Goal: Task Accomplishment & Management: Use online tool/utility

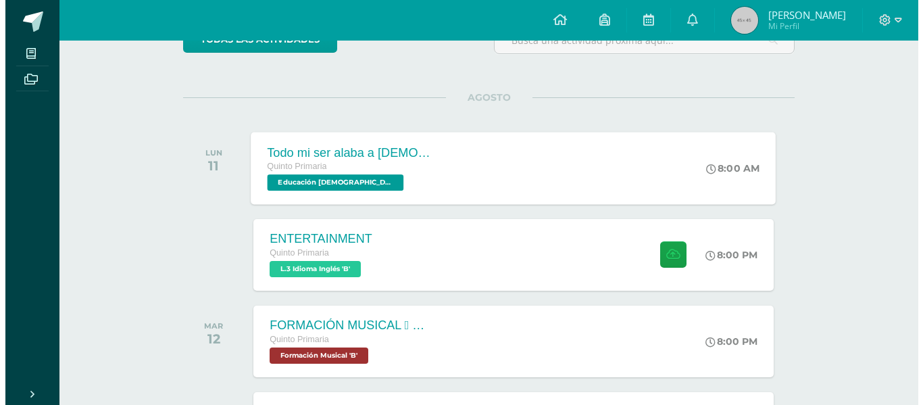
scroll to position [135, 0]
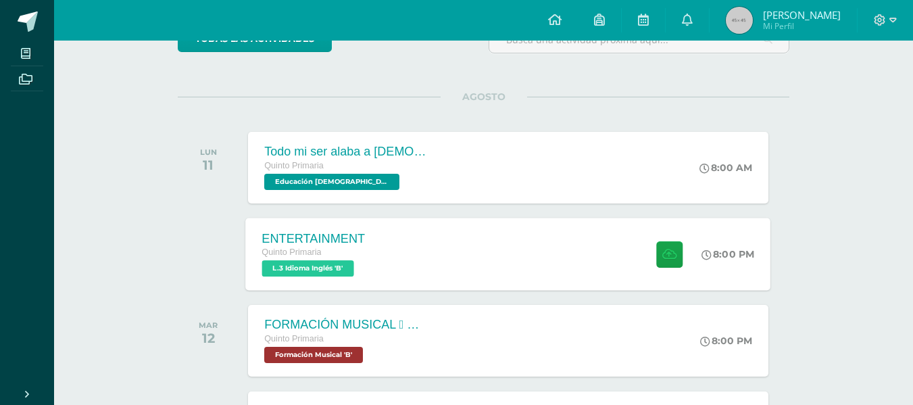
click at [319, 265] on span "L.3 Idioma Inglés 'B'" at bounding box center [308, 268] width 92 height 16
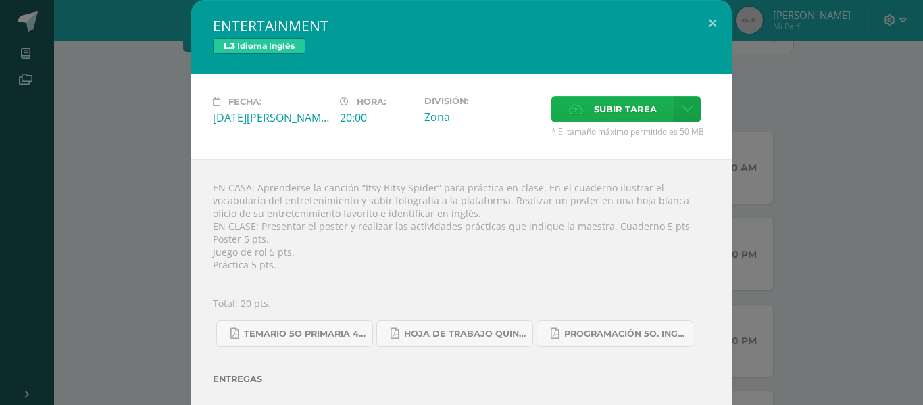
click at [607, 109] on span "Subir tarea" at bounding box center [625, 109] width 63 height 25
click at [0, 0] on input "Subir tarea" at bounding box center [0, 0] width 0 height 0
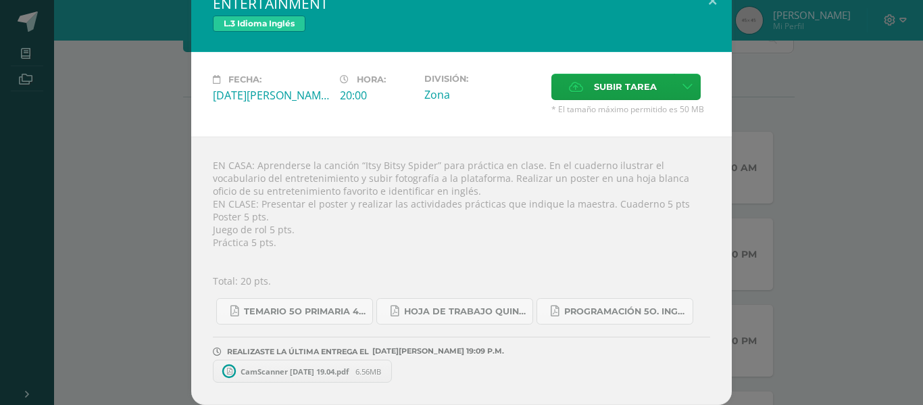
scroll to position [22, 0]
click at [284, 371] on span "CamScanner 11-08-25 19.04.pdf" at bounding box center [295, 371] width 122 height 10
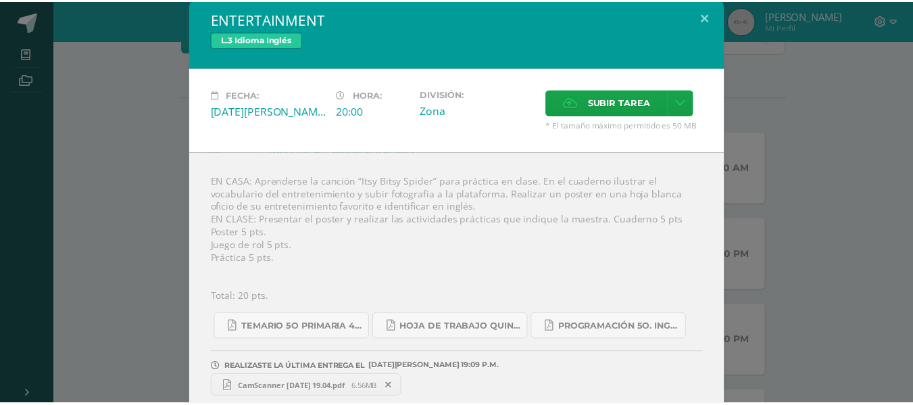
scroll to position [0, 0]
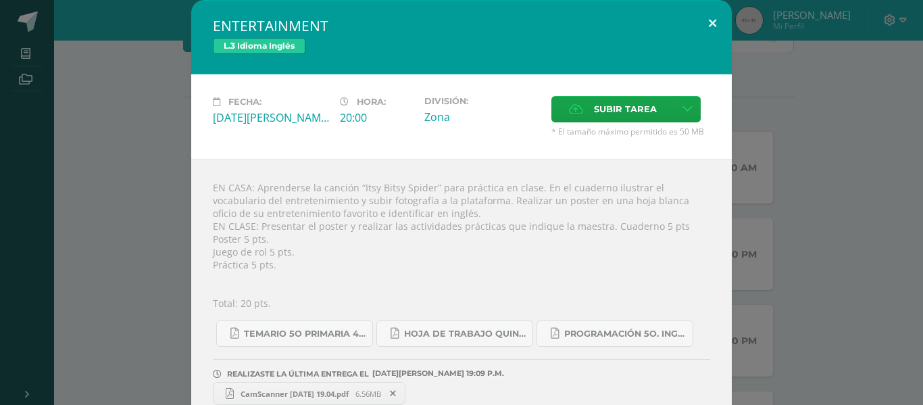
click at [708, 18] on button at bounding box center [712, 23] width 39 height 46
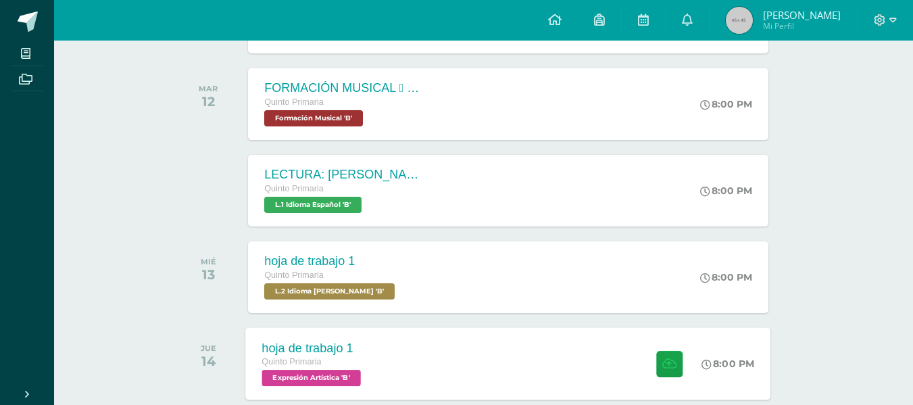
scroll to position [405, 0]
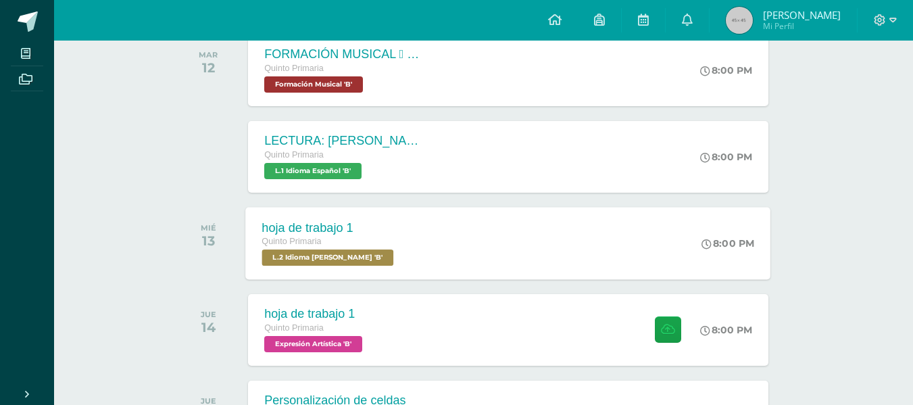
click at [371, 260] on span "L.2 Idioma Maya Kaqchikel 'B'" at bounding box center [328, 257] width 132 height 16
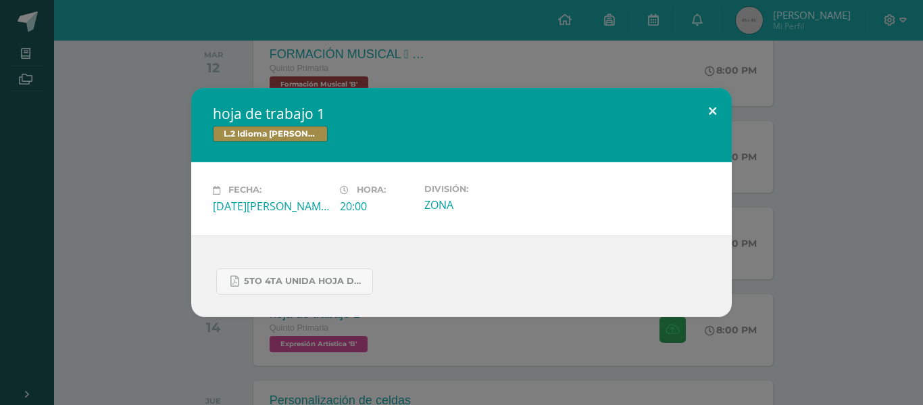
click at [714, 111] on button at bounding box center [712, 111] width 39 height 46
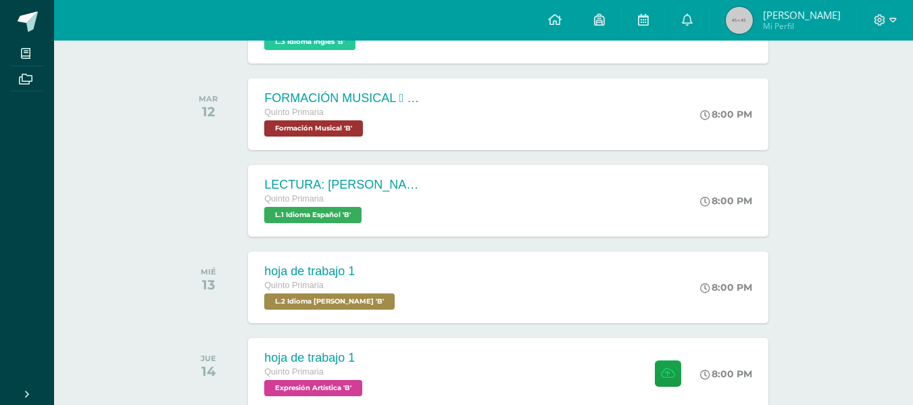
scroll to position [338, 0]
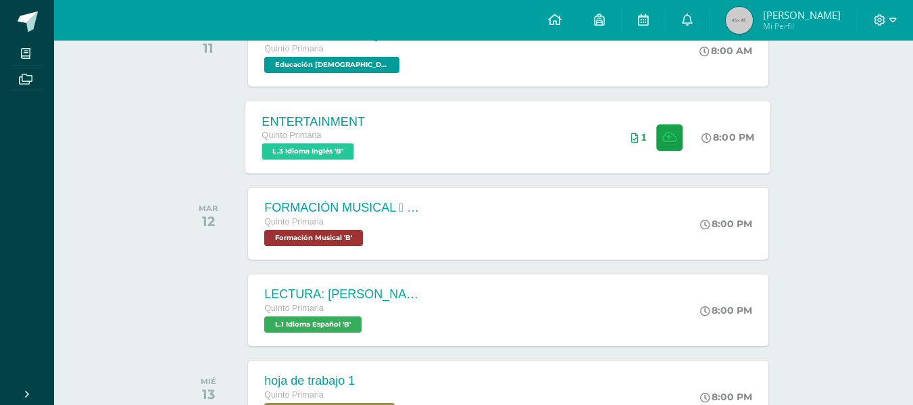
scroll to position [135, 0]
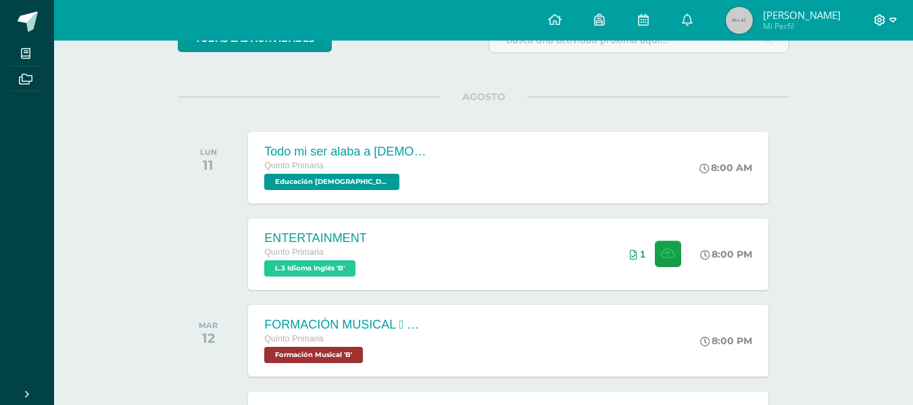
click at [889, 15] on icon at bounding box center [892, 20] width 7 height 12
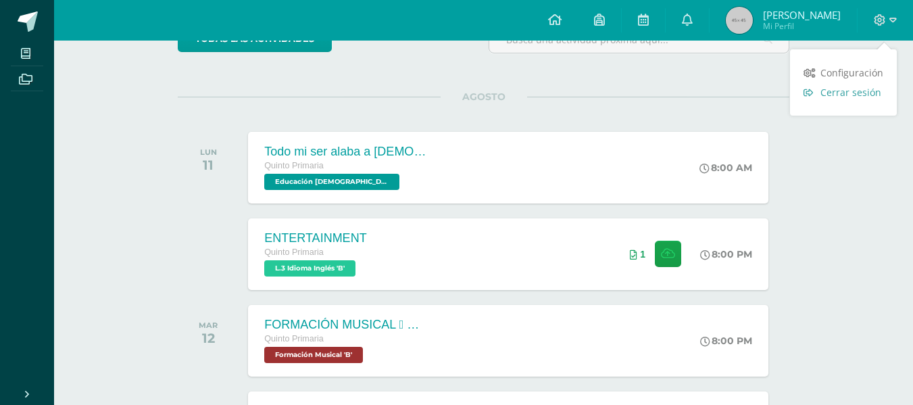
click at [867, 95] on span "Cerrar sesión" at bounding box center [850, 92] width 61 height 13
